Goal: Navigation & Orientation: Find specific page/section

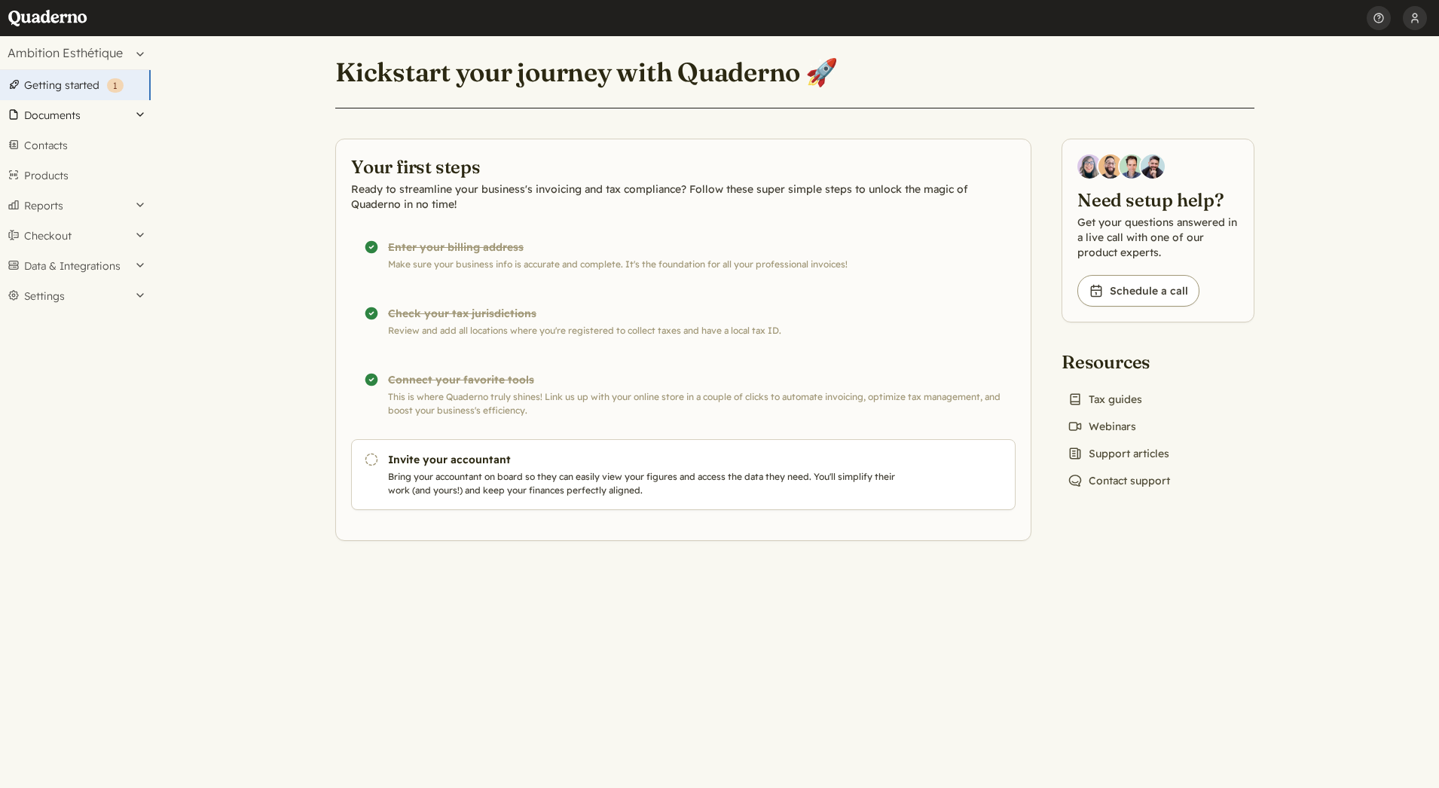
click at [57, 119] on button "Documents" at bounding box center [75, 115] width 151 height 30
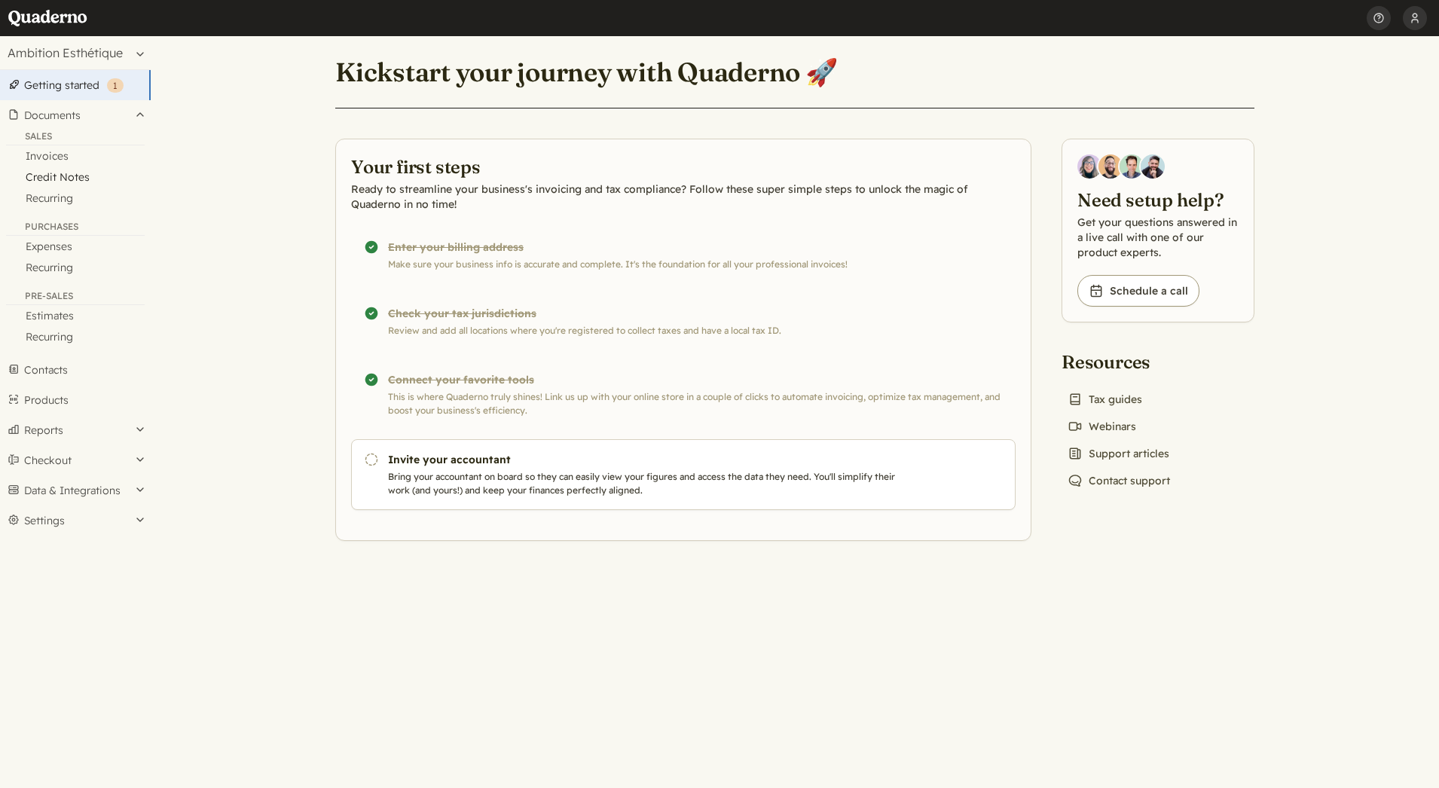
click at [69, 176] on link "Credit Notes" at bounding box center [75, 177] width 151 height 21
click at [66, 179] on link "Credit Notes" at bounding box center [75, 177] width 151 height 21
